Goal: Check status: Check status

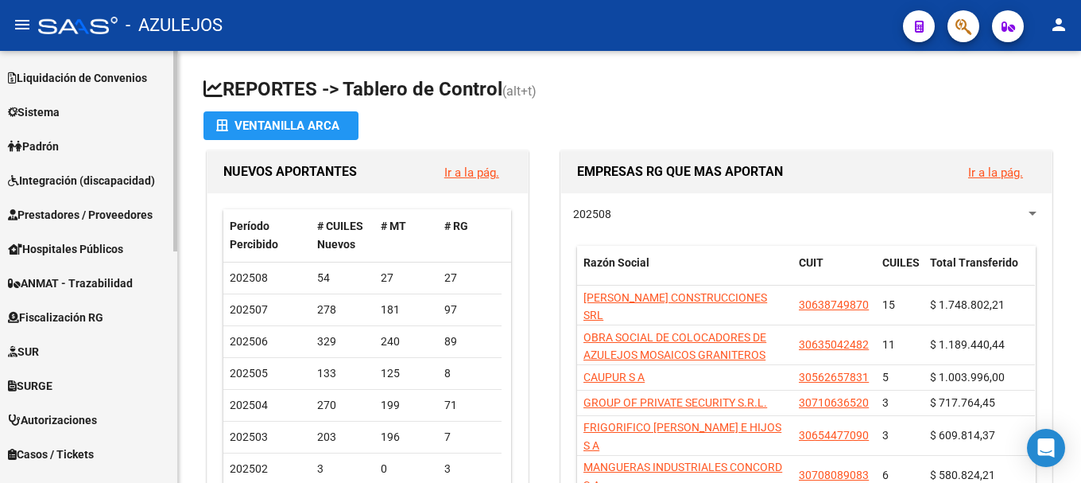
scroll to position [259, 0]
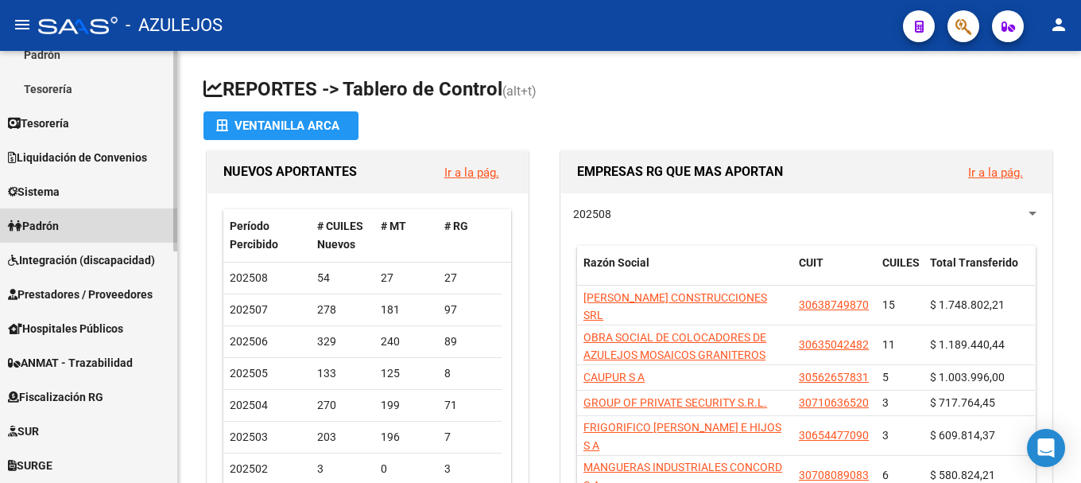
click at [129, 210] on link "Padrón" at bounding box center [88, 225] width 177 height 34
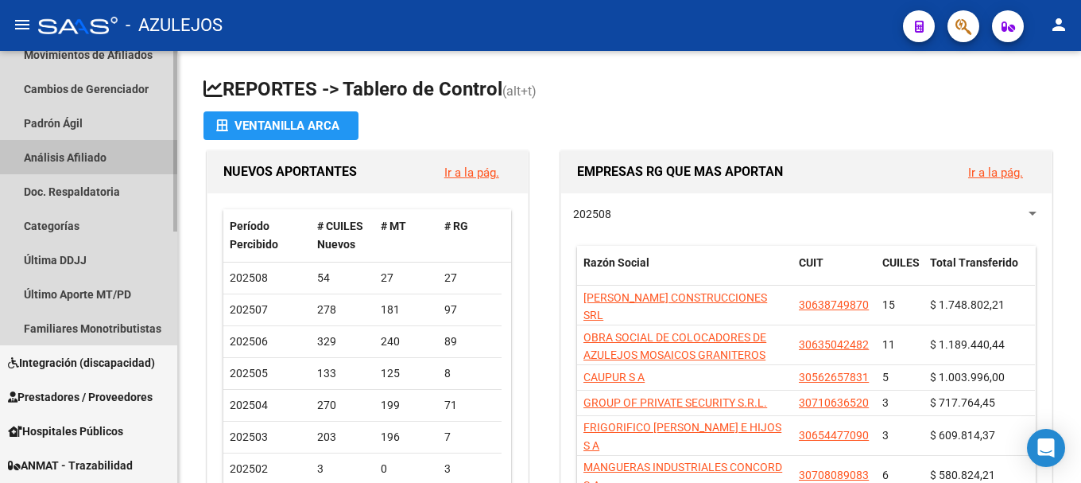
click at [145, 160] on link "Análisis Afiliado" at bounding box center [88, 157] width 177 height 34
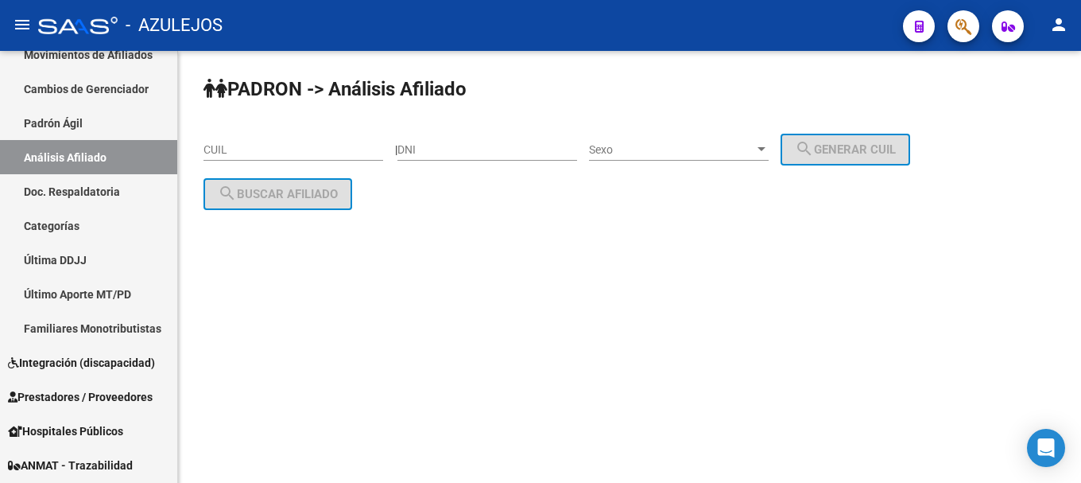
click at [435, 146] on input "DNI" at bounding box center [487, 150] width 180 height 14
type input "32375104"
click at [769, 145] on div at bounding box center [761, 149] width 14 height 13
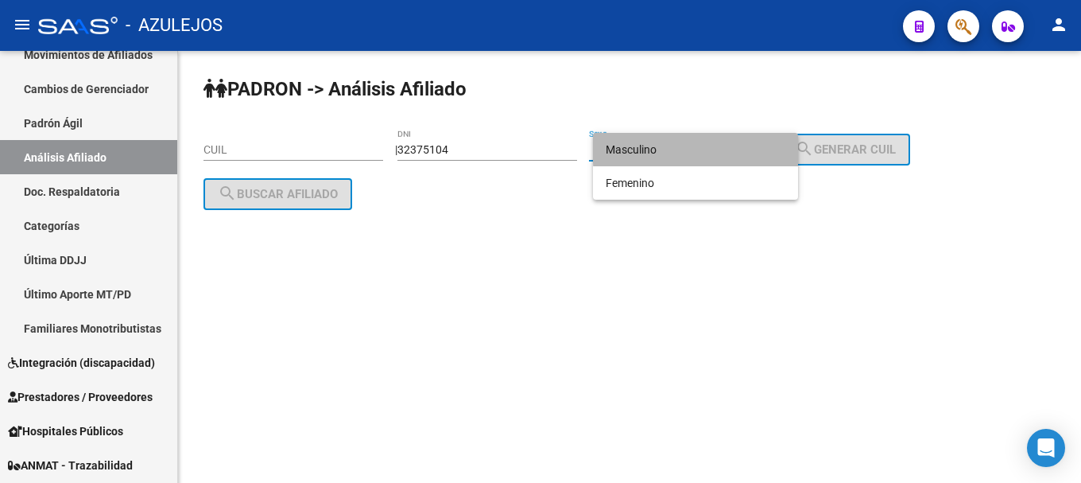
click at [734, 148] on span "Masculino" at bounding box center [696, 149] width 180 height 33
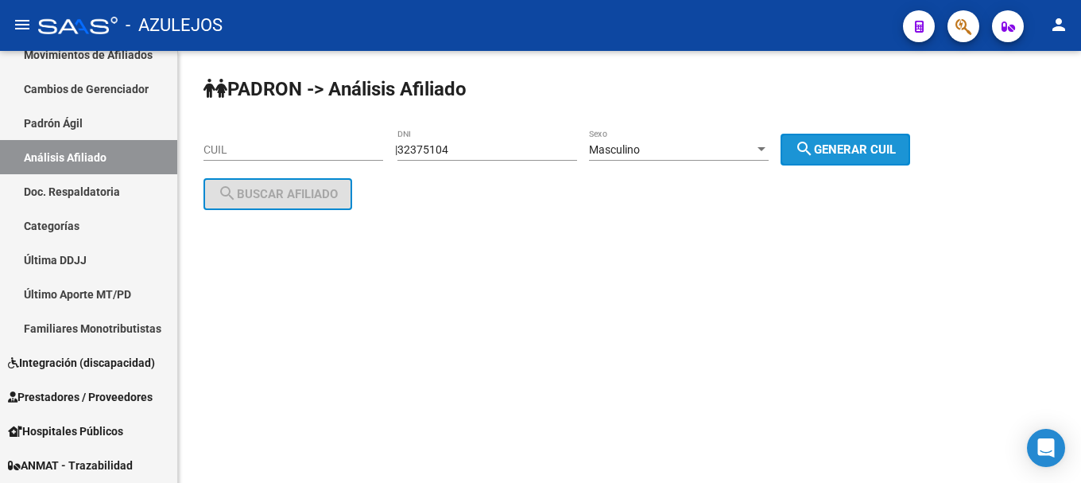
click at [896, 142] on span "search Generar CUIL" at bounding box center [845, 149] width 101 height 14
type input "20-32375104-9"
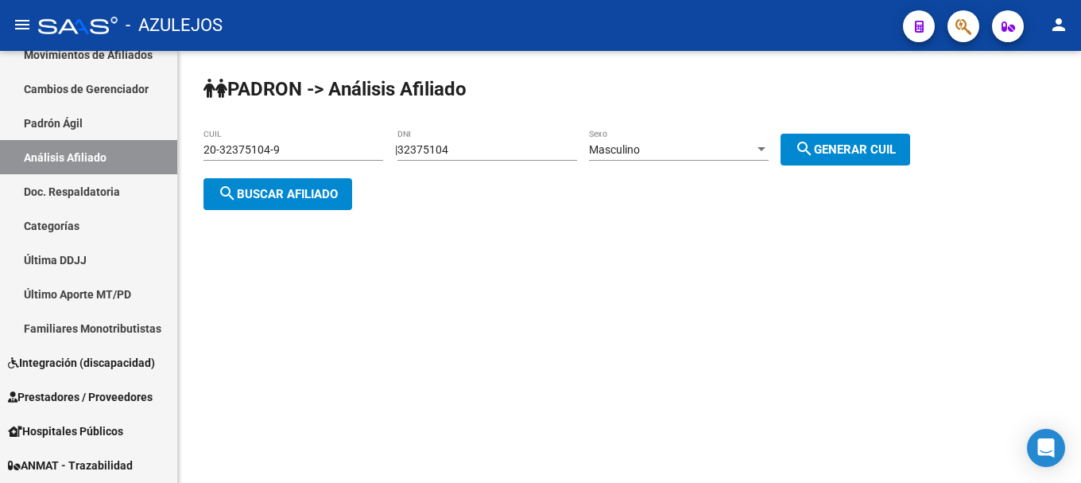
click at [280, 180] on button "search Buscar afiliado" at bounding box center [278, 194] width 149 height 32
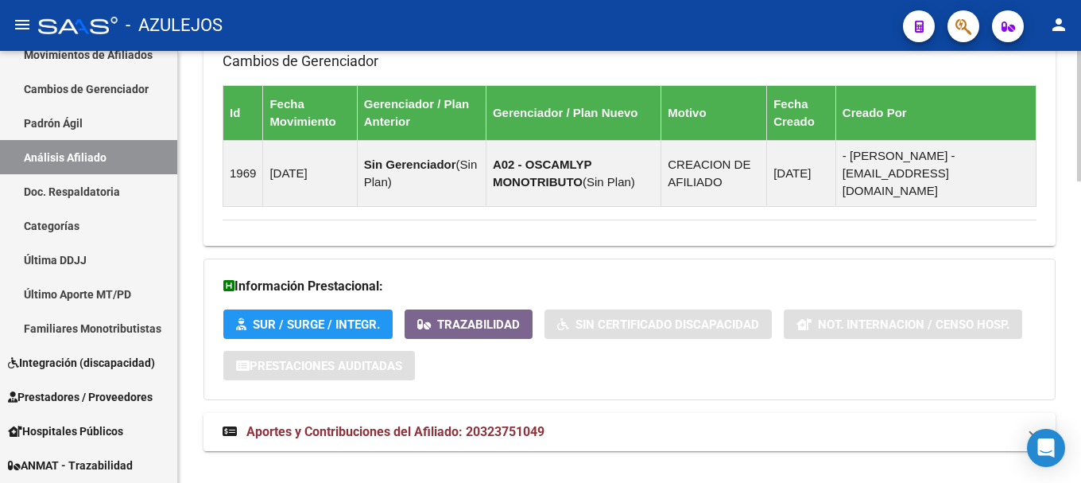
scroll to position [994, 0]
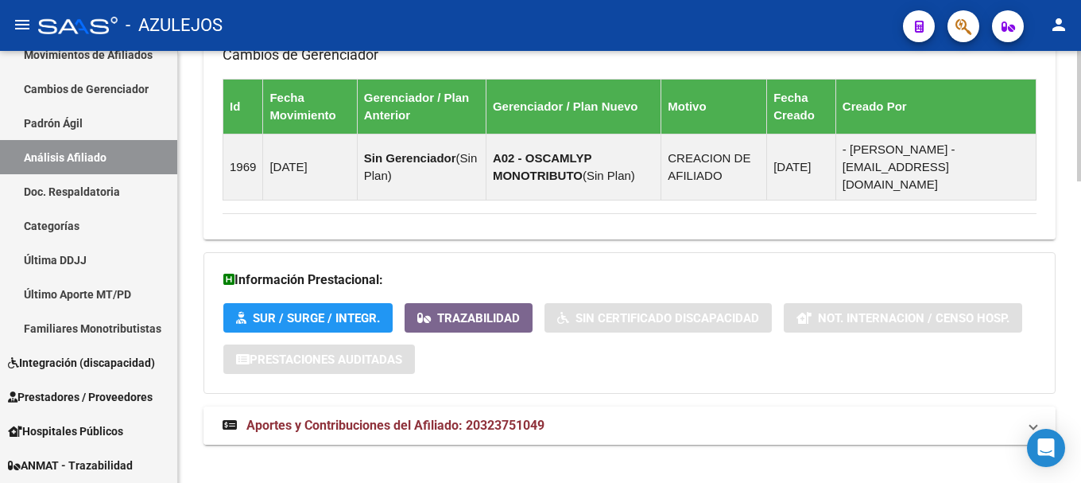
click at [295, 417] on mat-expansion-panel-header "Aportes y Contribuciones del Afiliado: 20323751049" at bounding box center [630, 425] width 852 height 38
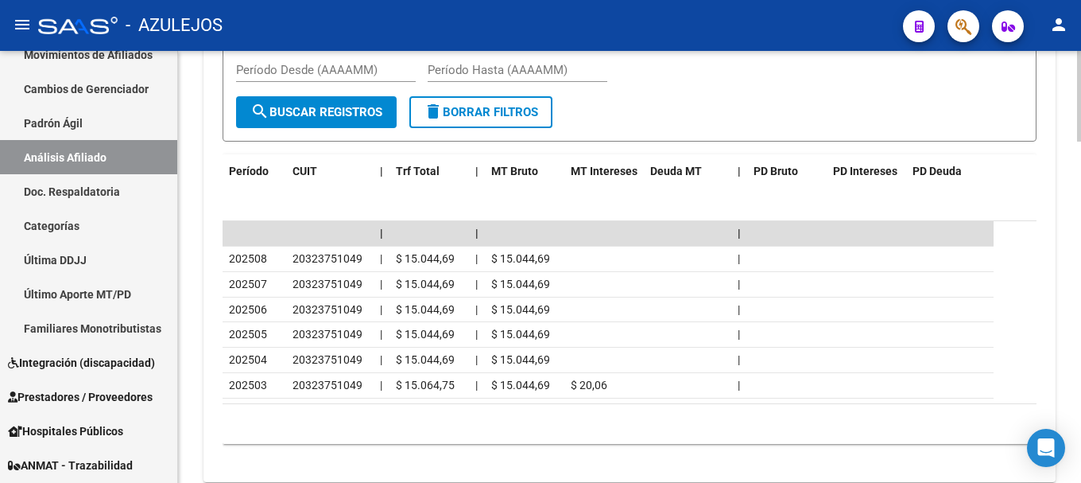
scroll to position [1617, 0]
